Goal: Task Accomplishment & Management: Manage account settings

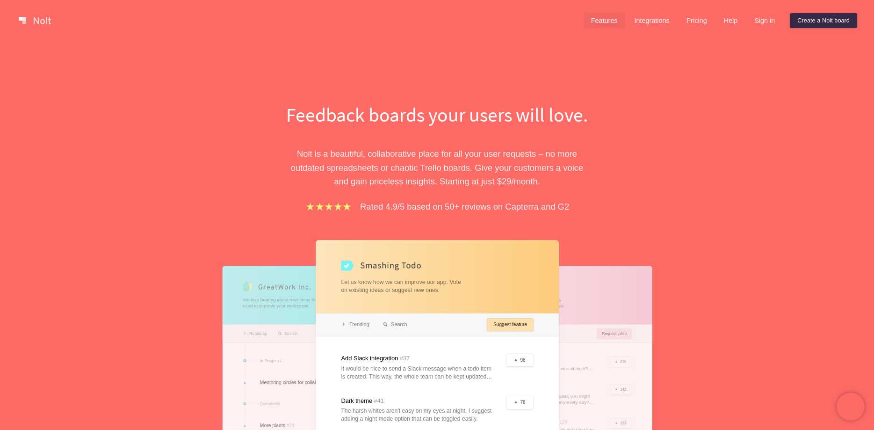
click at [603, 25] on link "Features" at bounding box center [605, 20] width 42 height 15
click at [763, 22] on link "Sign in" at bounding box center [765, 20] width 36 height 15
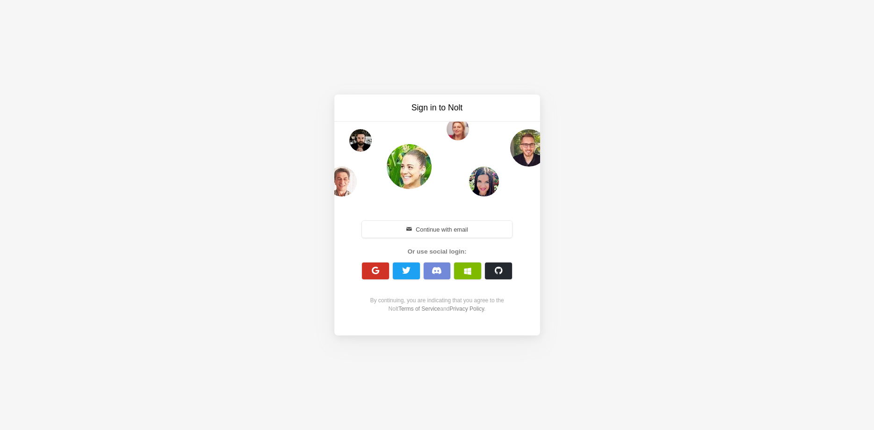
click at [378, 276] on button "button" at bounding box center [375, 270] width 27 height 17
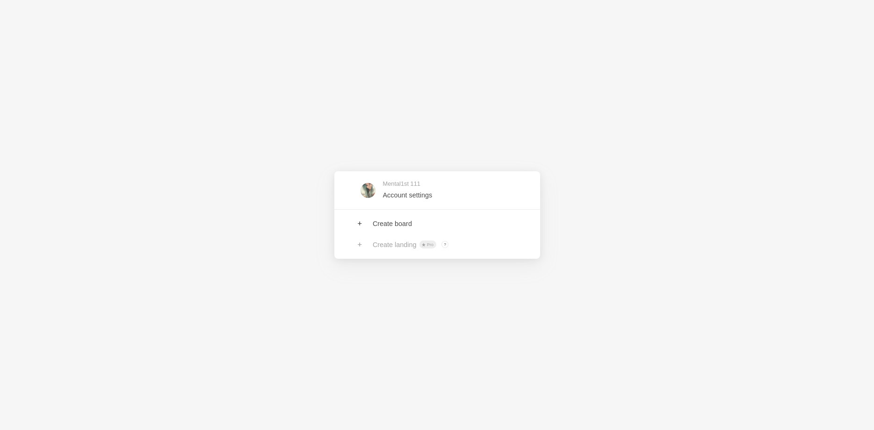
click at [413, 191] on link at bounding box center [437, 190] width 206 height 30
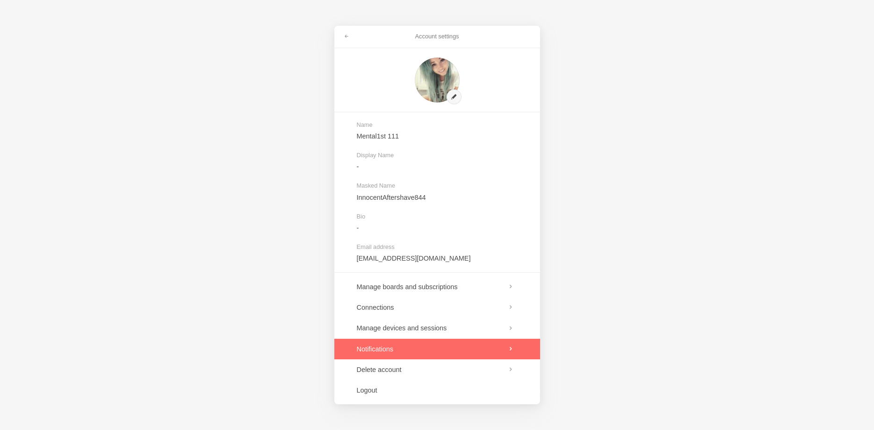
click at [441, 349] on link at bounding box center [437, 349] width 206 height 21
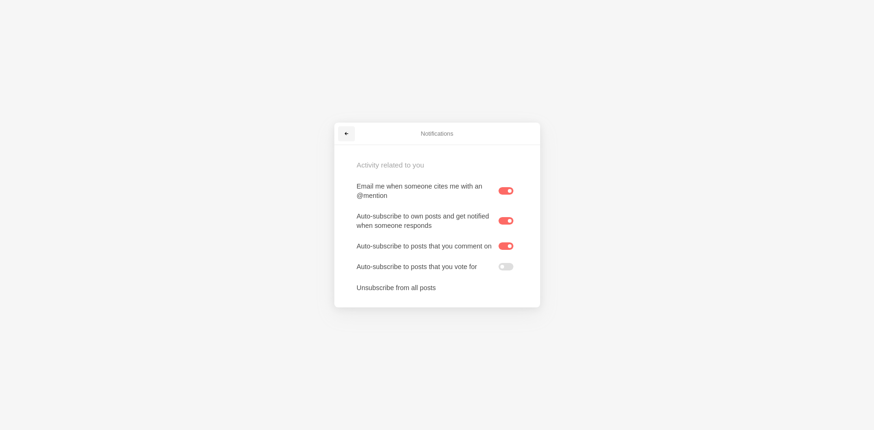
click at [351, 131] on link at bounding box center [346, 133] width 17 height 15
